Goal: Information Seeking & Learning: Learn about a topic

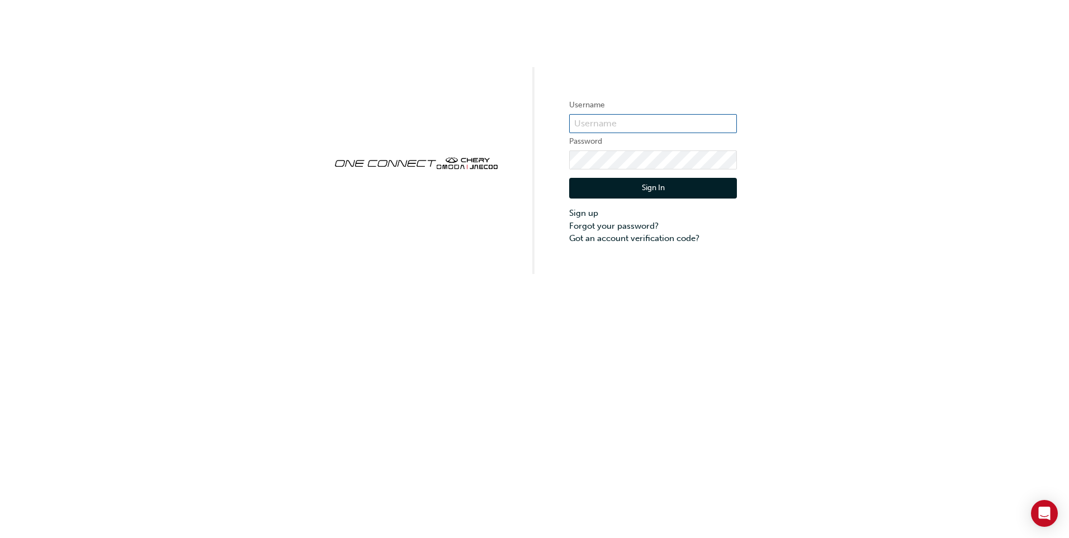
click at [602, 126] on input "text" at bounding box center [653, 123] width 168 height 19
paste input "ONE00259"
type input "ONE00259"
click at [642, 193] on button "Sign In" at bounding box center [653, 188] width 168 height 21
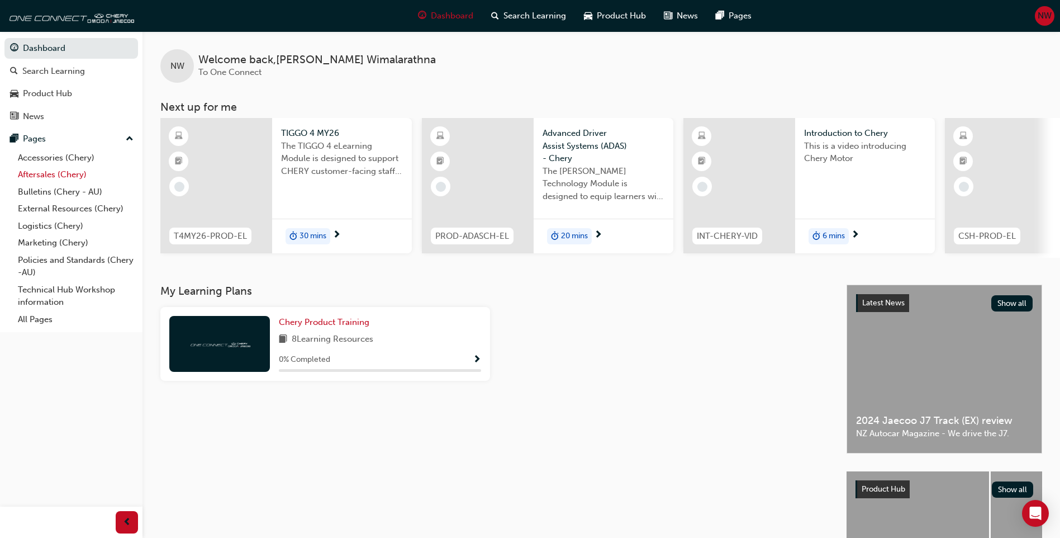
drag, startPoint x: 70, startPoint y: 157, endPoint x: 108, endPoint y: 179, distance: 44.6
click at [70, 157] on link "Accessories (Chery)" at bounding box center [75, 157] width 125 height 17
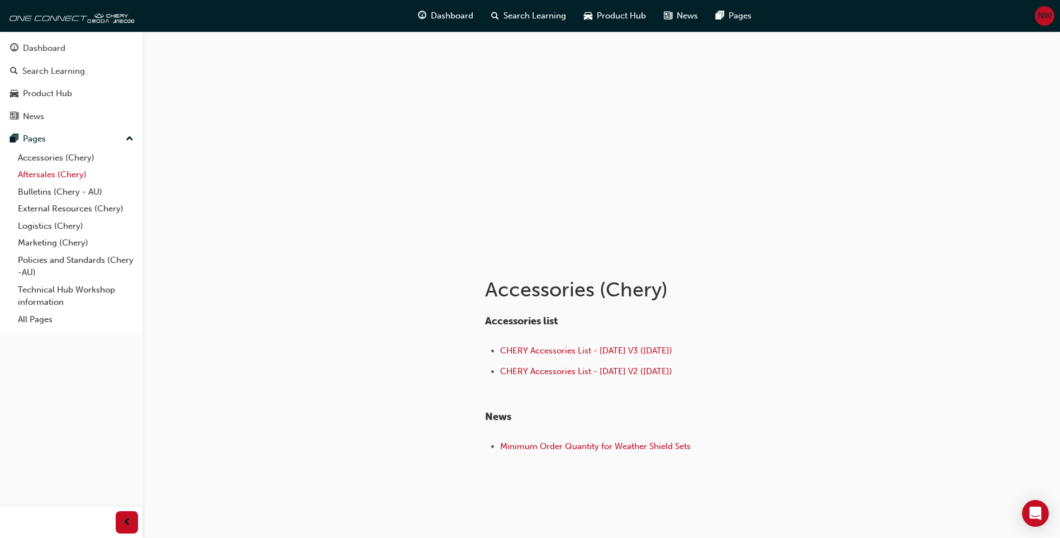
click at [61, 168] on link "Aftersales (Chery)" at bounding box center [75, 174] width 125 height 17
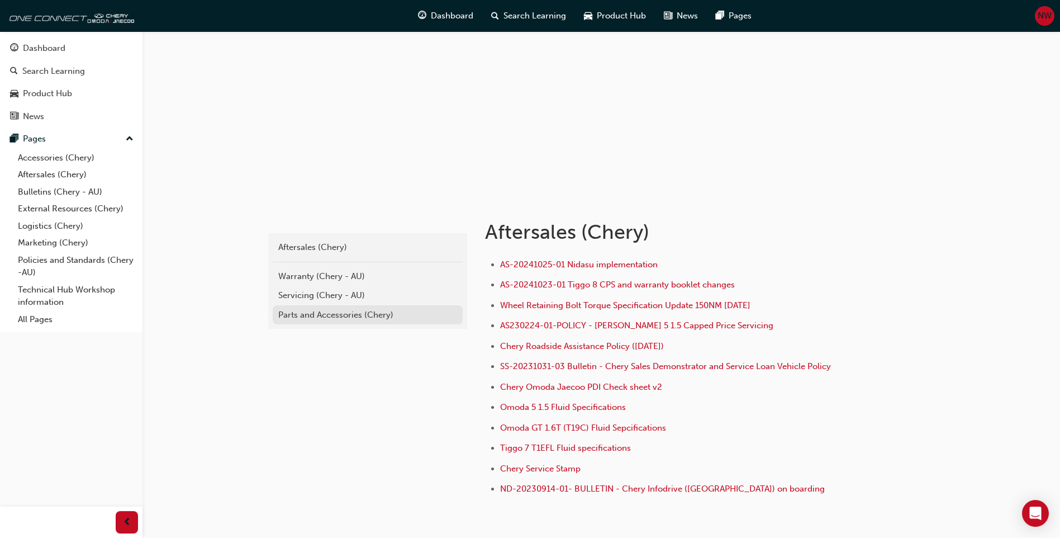
scroll to position [112, 0]
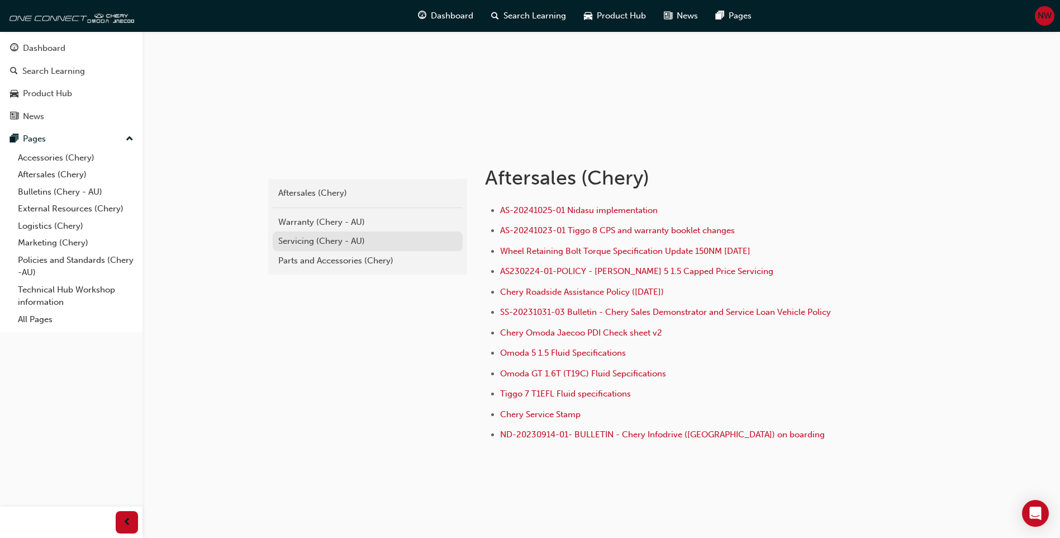
click at [335, 240] on div "Servicing (Chery - AU)" at bounding box center [367, 241] width 179 height 13
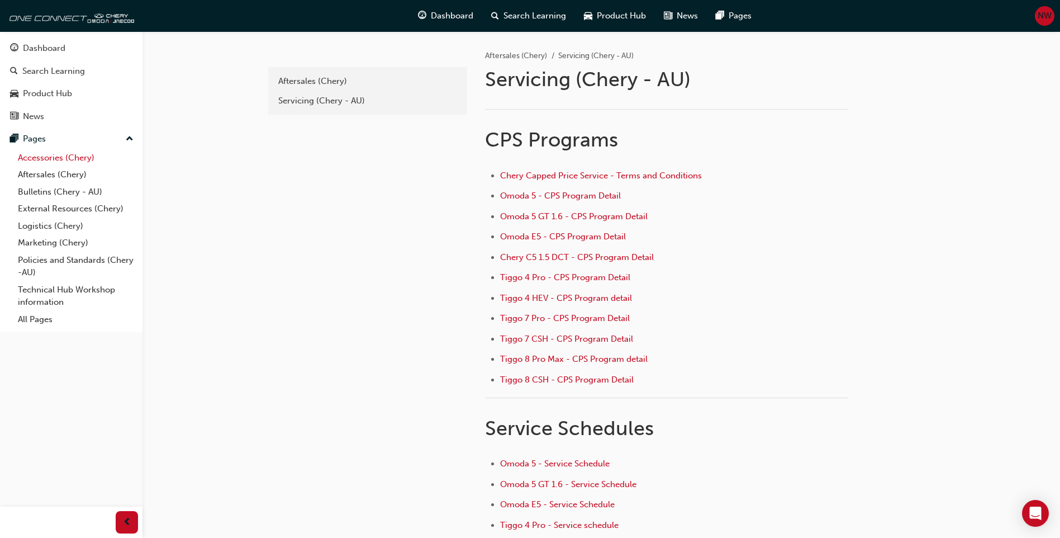
click at [51, 158] on link "Accessories (Chery)" at bounding box center [75, 157] width 125 height 17
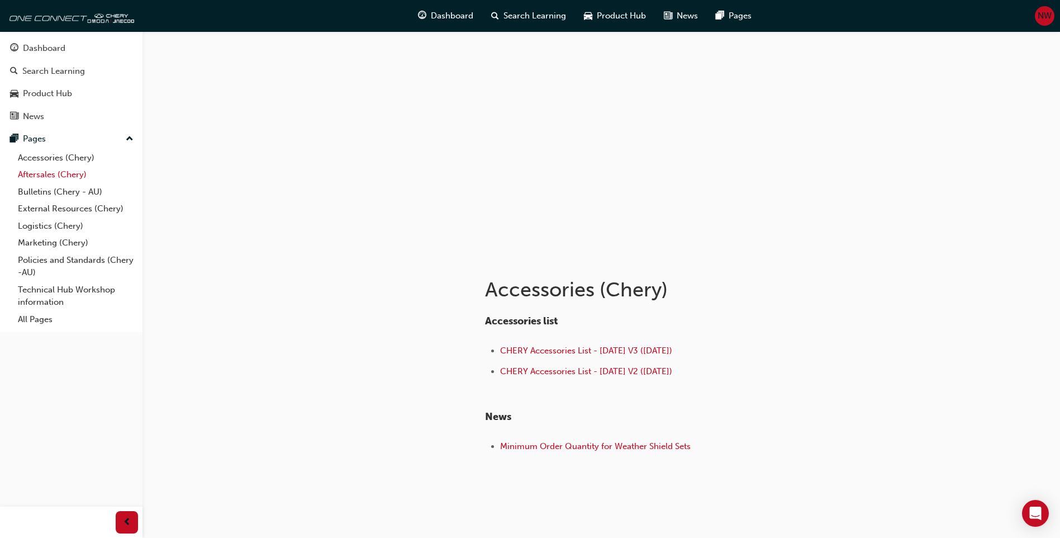
click at [62, 167] on link "Aftersales (Chery)" at bounding box center [75, 174] width 125 height 17
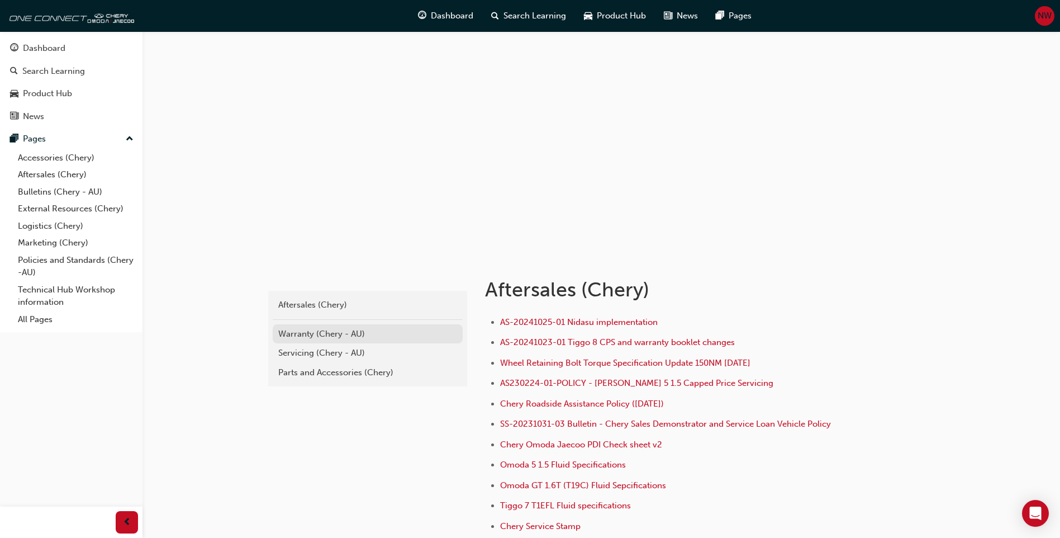
click at [311, 334] on div "Warranty (Chery - AU)" at bounding box center [367, 334] width 179 height 13
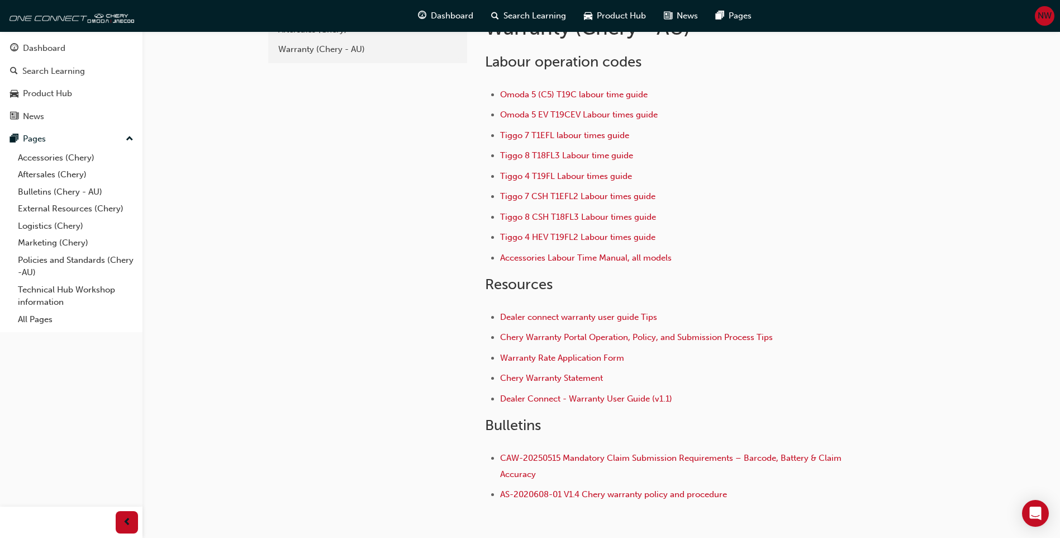
scroll to position [112, 0]
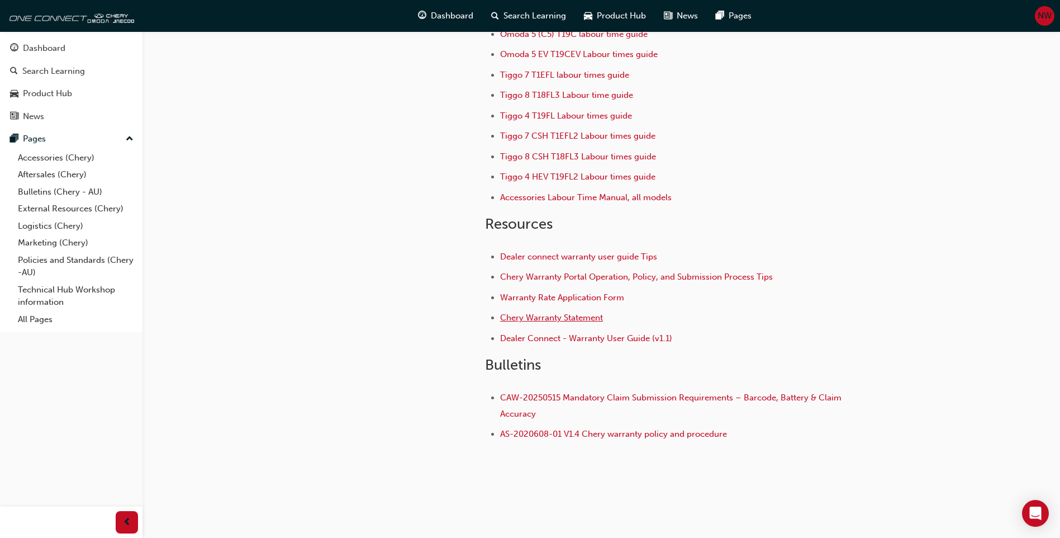
click at [551, 315] on span "Chery Warranty Statement" at bounding box center [551, 318] width 103 height 10
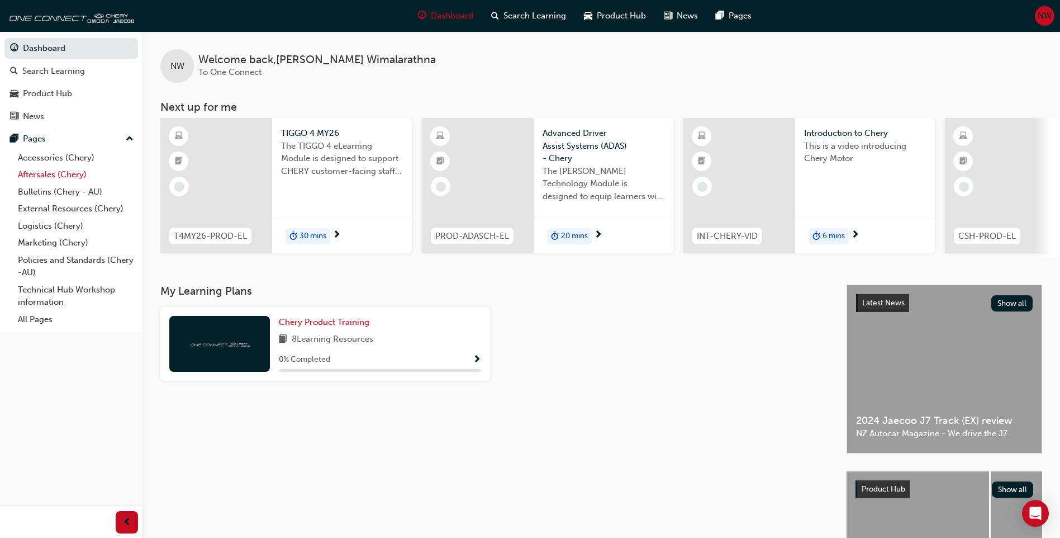
click at [53, 171] on link "Aftersales (Chery)" at bounding box center [75, 174] width 125 height 17
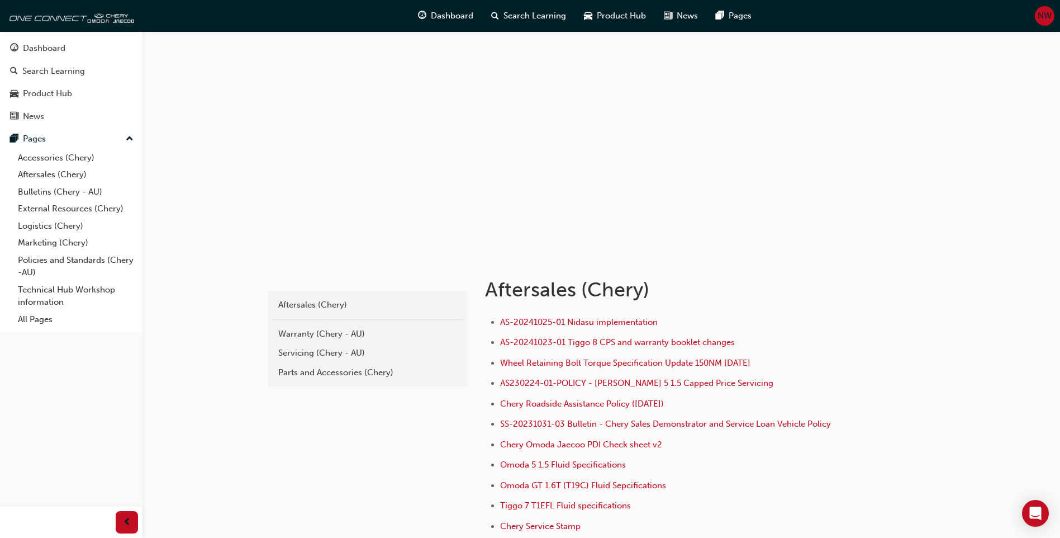
click at [378, 347] on div "Servicing (Chery - AU)" at bounding box center [367, 353] width 179 height 13
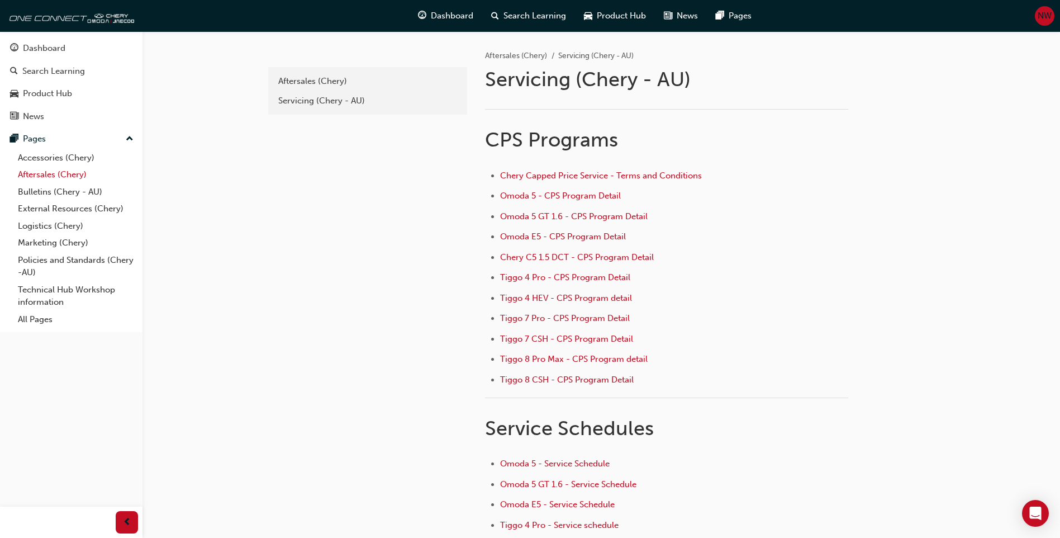
click at [48, 170] on link "Aftersales (Chery)" at bounding box center [75, 174] width 125 height 17
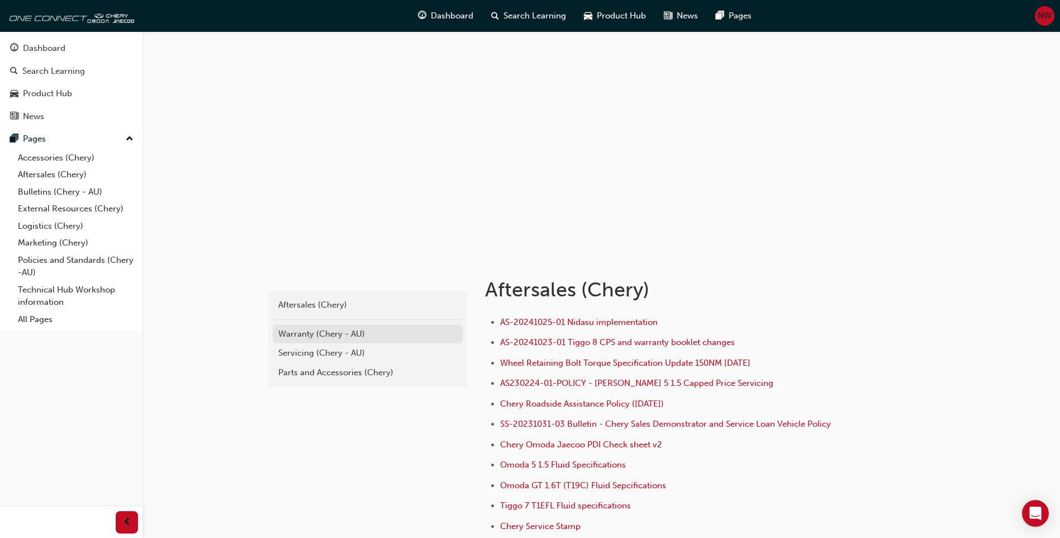
click at [342, 335] on div "Warranty (Chery - AU)" at bounding box center [367, 334] width 179 height 13
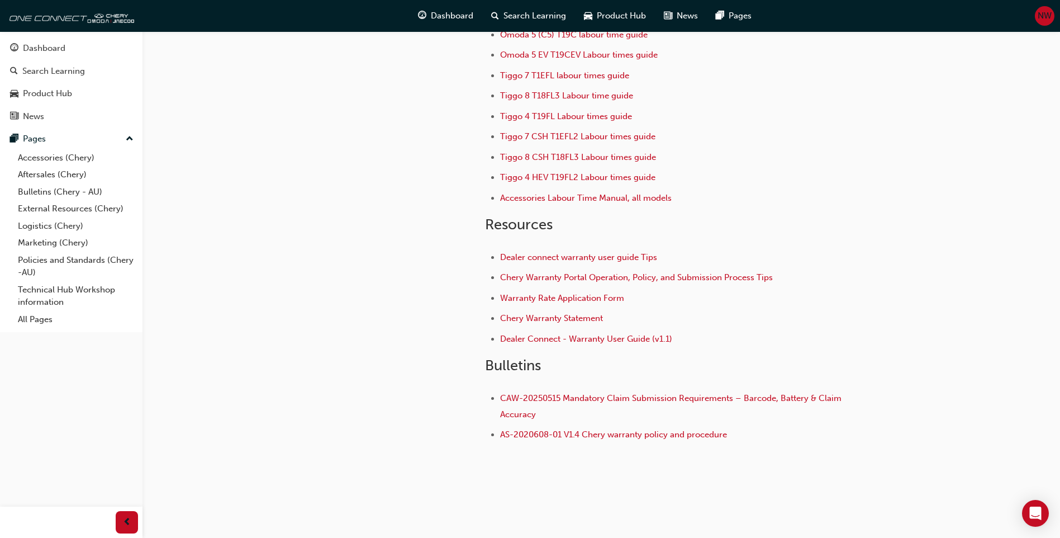
scroll to position [112, 0]
click at [585, 274] on span "Chery Warranty Portal Operation, Policy, and Submission Process Tips" at bounding box center [636, 277] width 273 height 10
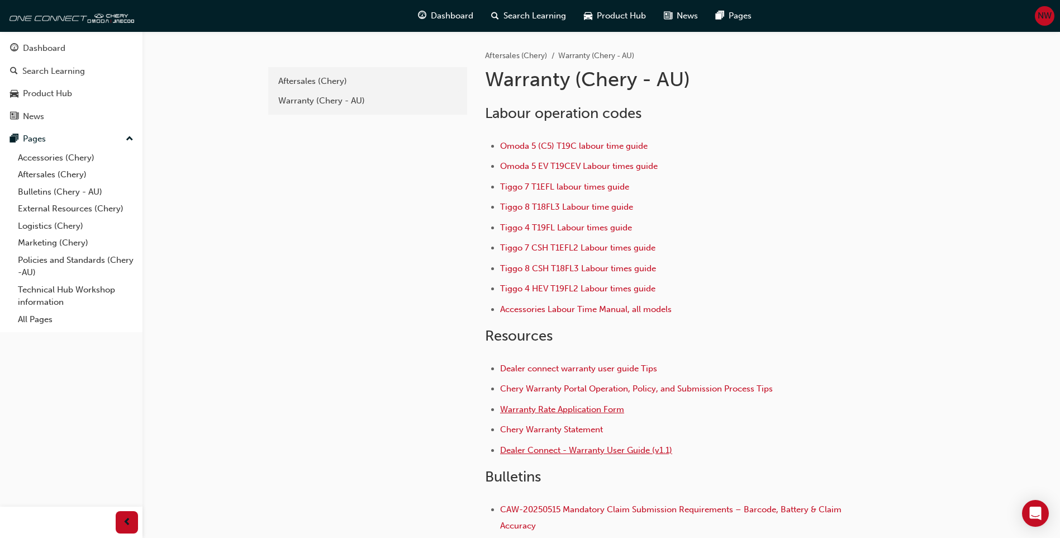
drag, startPoint x: 554, startPoint y: 451, endPoint x: 599, endPoint y: 406, distance: 63.6
click at [554, 451] on span "Dealer Connect - Warranty User Guide (v1.1)" at bounding box center [586, 450] width 172 height 10
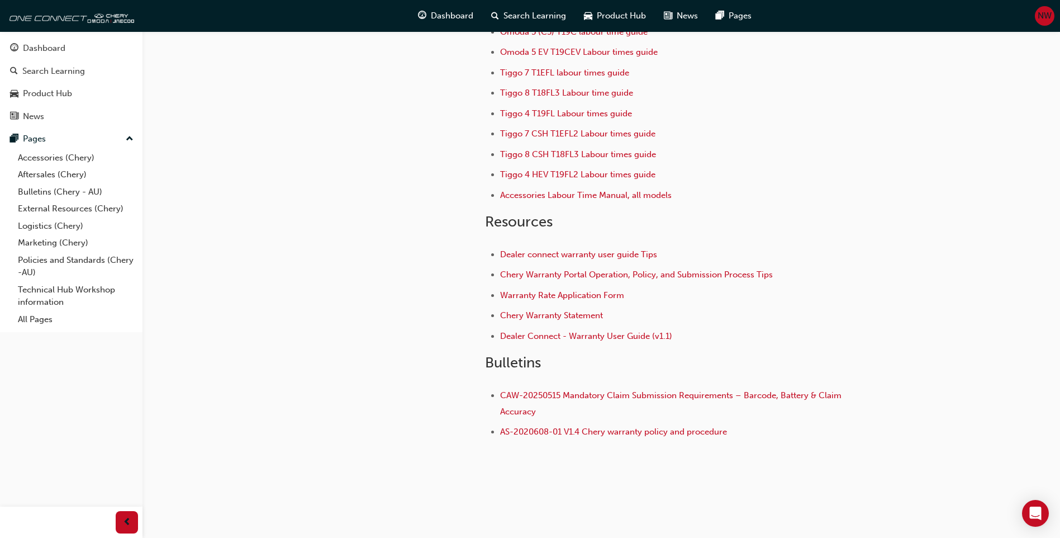
scroll to position [125, 0]
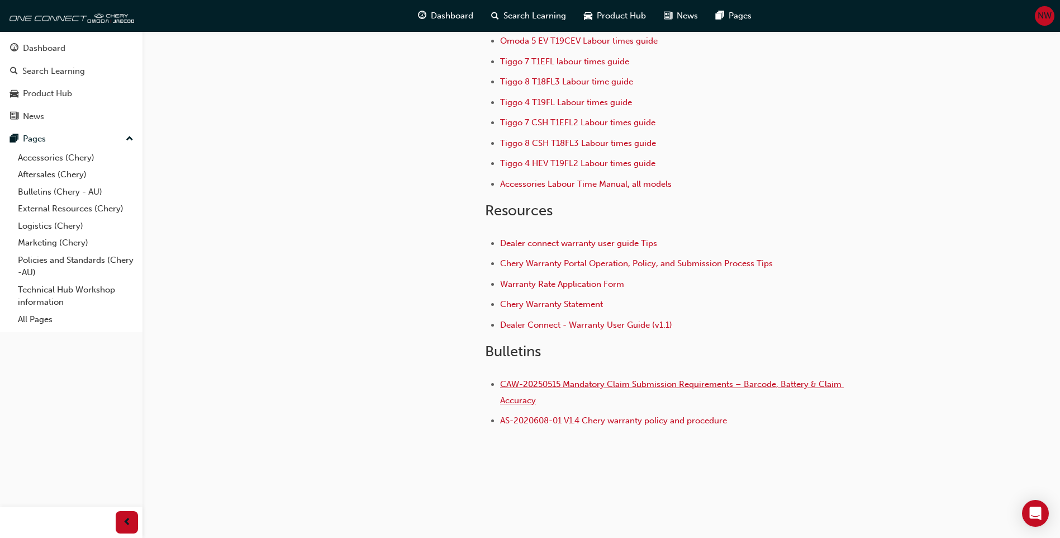
click at [698, 386] on span "CAW-20250515 Mandatory Claim Submission Requirements – Barcode, Battery & Claim…" at bounding box center [672, 392] width 344 height 26
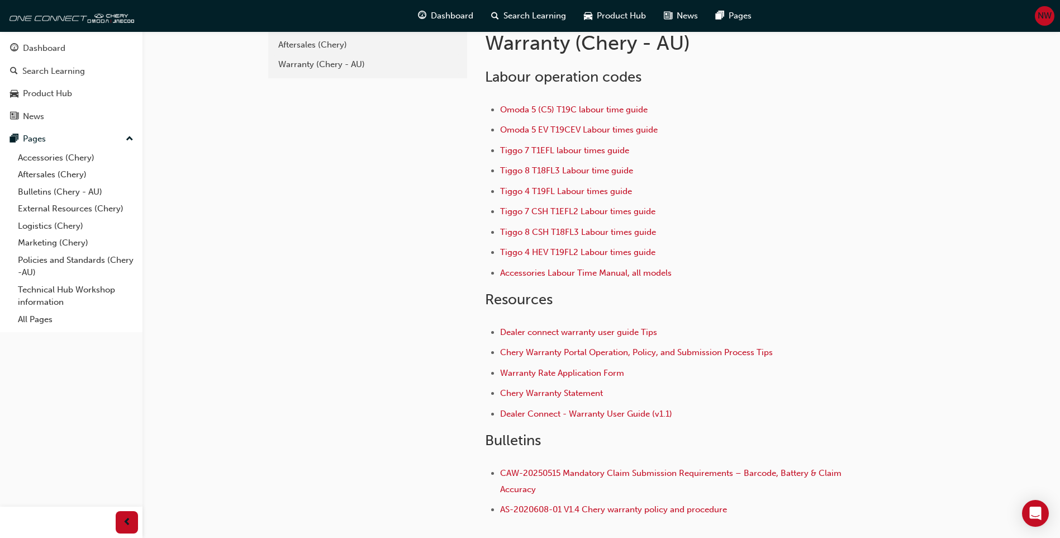
scroll to position [56, 0]
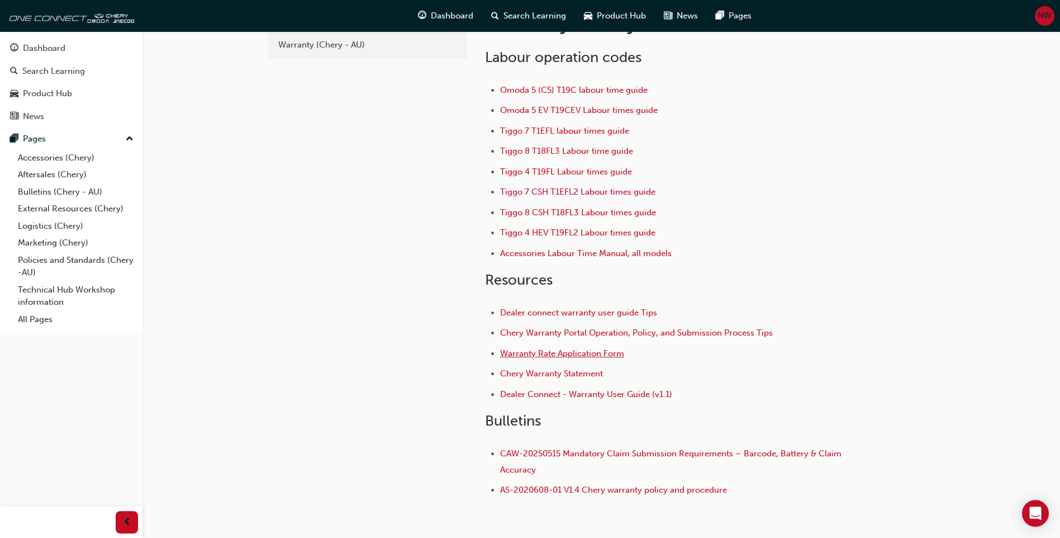
click at [557, 357] on span "Warranty Rate Application Form" at bounding box center [562, 353] width 124 height 10
drag, startPoint x: 865, startPoint y: 314, endPoint x: 857, endPoint y: 312, distance: 8.7
click at [865, 314] on div "Labour operation codes Omoda 5 (C5) T19C labour time guide Omoda 5 EV T19CEV La…" at bounding box center [702, 270] width 434 height 460
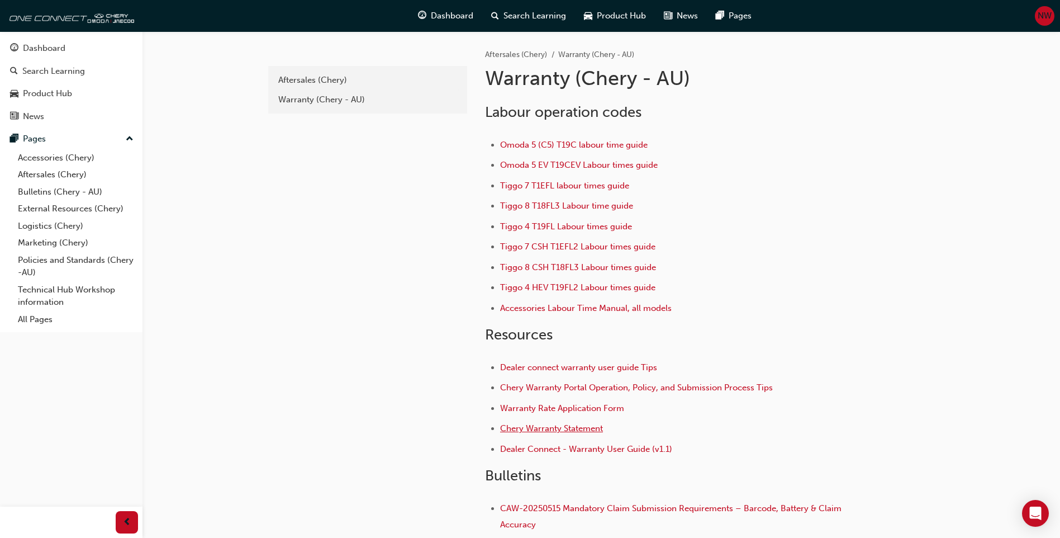
scroll to position [0, 0]
click at [53, 174] on link "Aftersales (Chery)" at bounding box center [75, 174] width 125 height 17
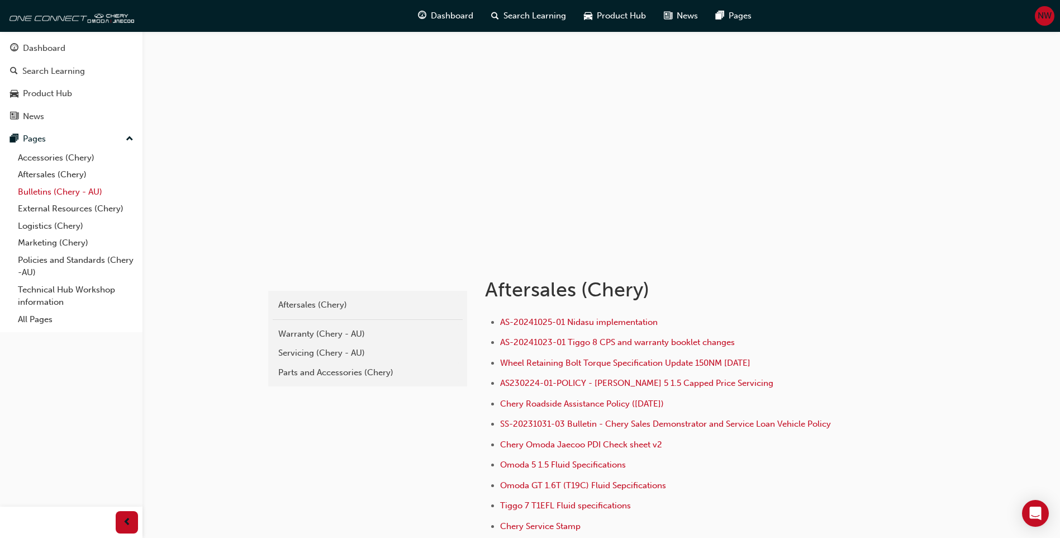
click at [59, 194] on link "Bulletins (Chery - AU)" at bounding box center [75, 191] width 125 height 17
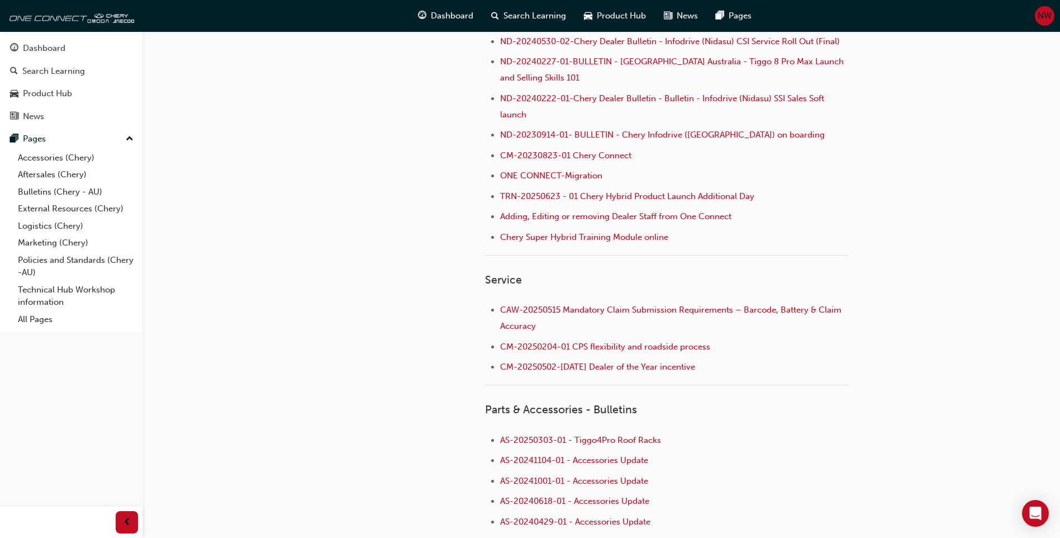
scroll to position [447, 0]
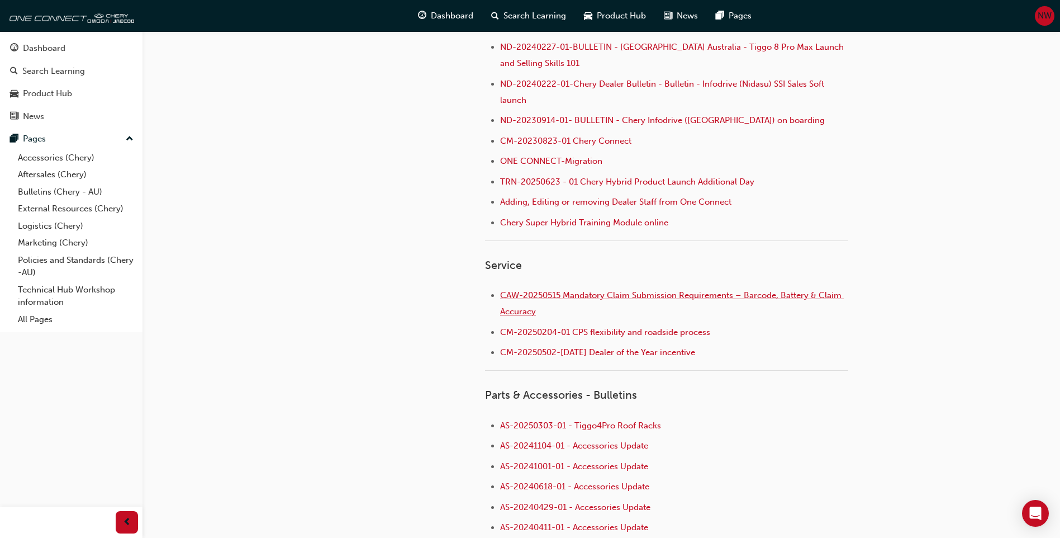
click at [558, 294] on span "CAW-20250515 Mandatory Claim Submission Requirements – Barcode, Battery & Claim…" at bounding box center [672, 303] width 344 height 26
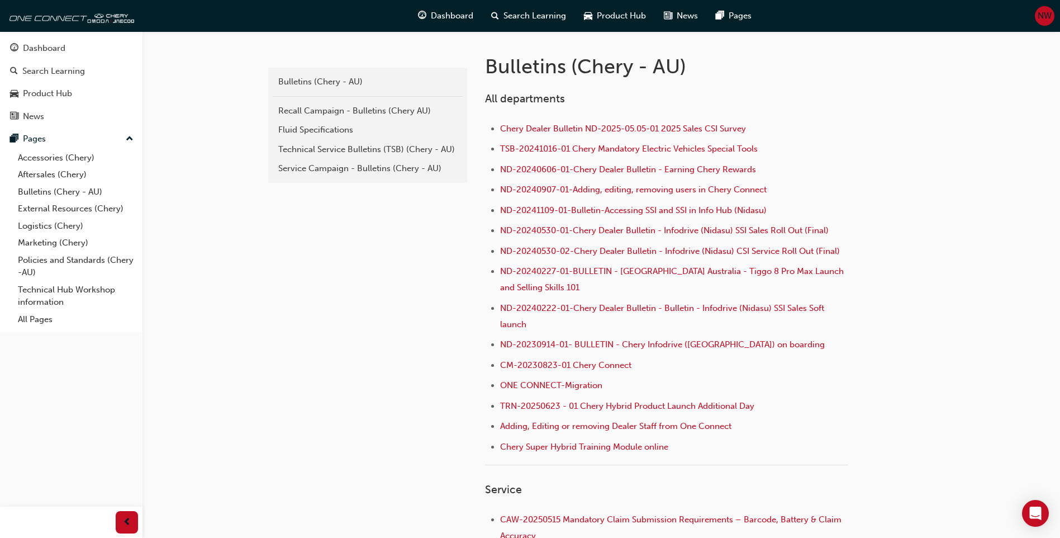
scroll to position [224, 0]
click at [561, 344] on span "ND-20230914-01- BULLETIN - Chery Infodrive ([GEOGRAPHIC_DATA]) on boarding" at bounding box center [662, 344] width 325 height 10
